Goal: Find specific page/section: Find specific page/section

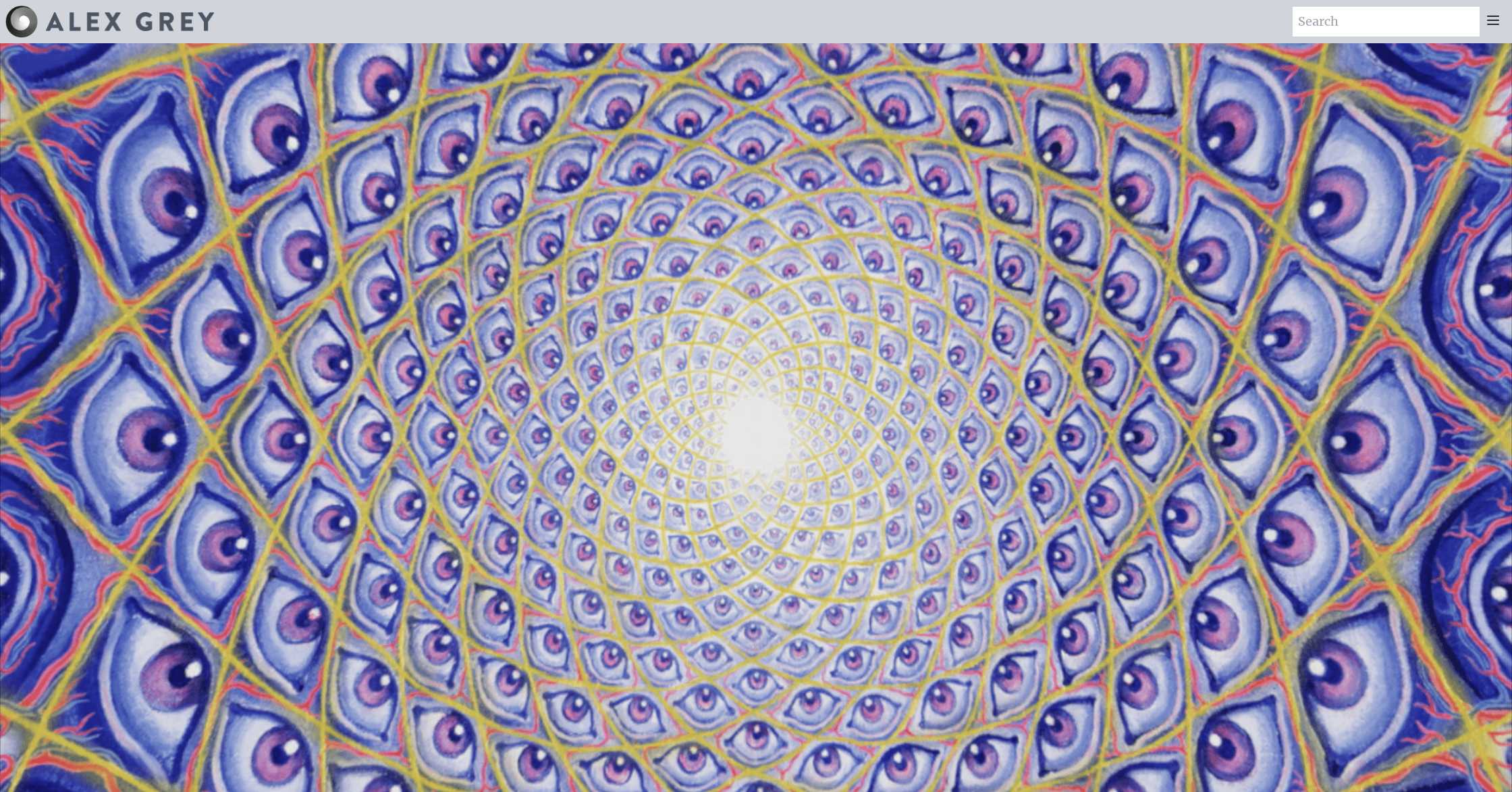
click at [109, 17] on img at bounding box center [130, 22] width 168 height 19
click at [1488, 21] on icon at bounding box center [1493, 20] width 17 height 17
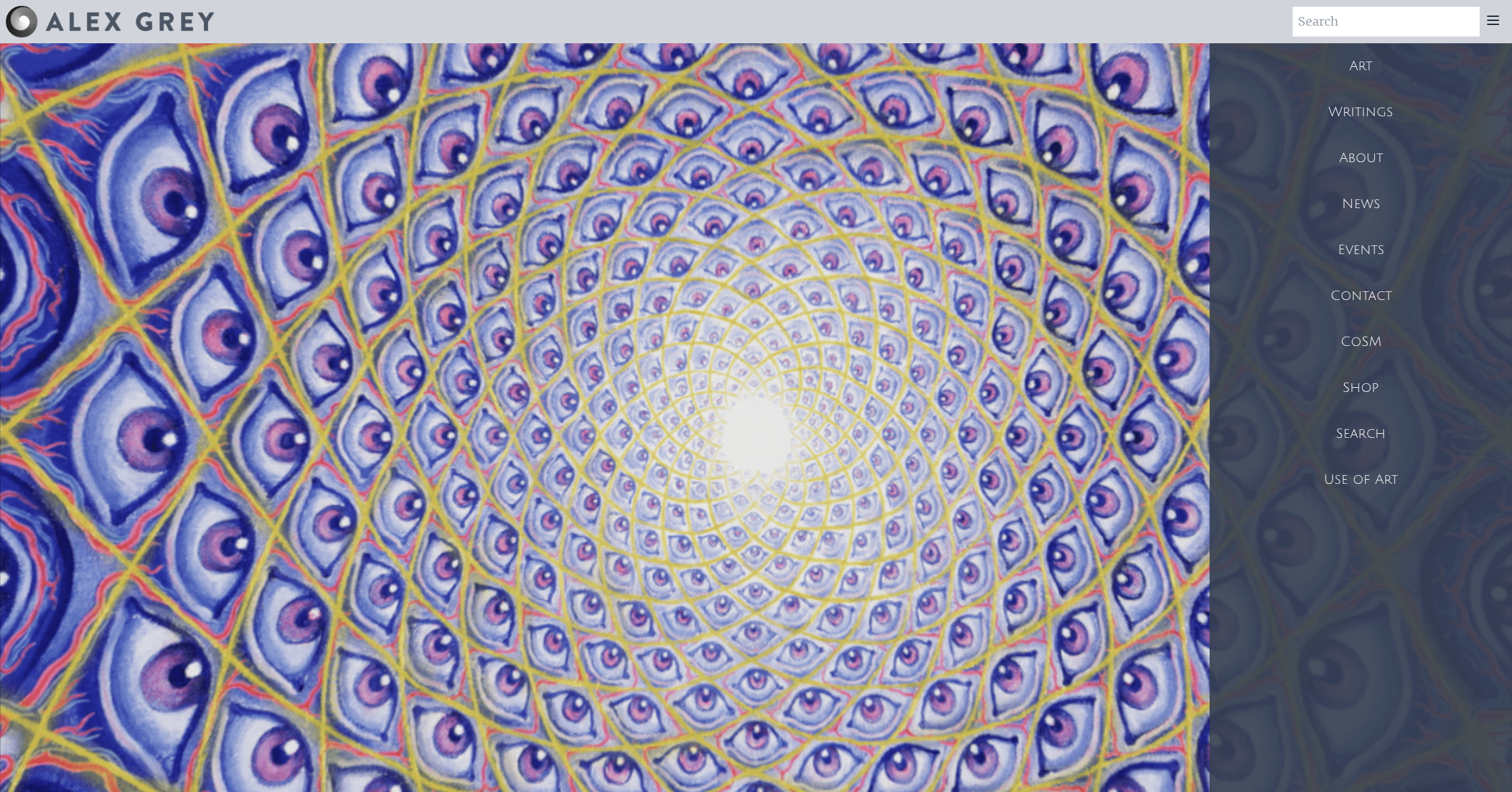
click at [1373, 380] on div "Shop" at bounding box center [1361, 387] width 303 height 46
